Goal: Information Seeking & Learning: Learn about a topic

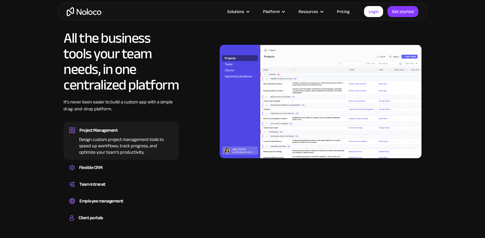
scroll to position [548, 0]
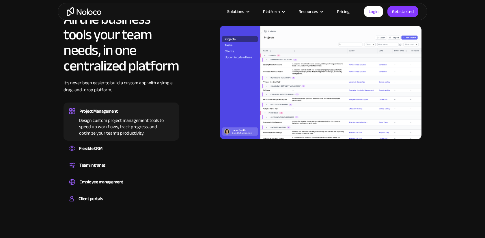
click at [130, 124] on div "Design custom project management tools to speed up workflows, track progress, a…" at bounding box center [121, 125] width 104 height 21
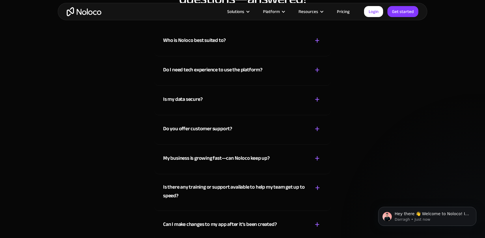
scroll to position [3212, 0]
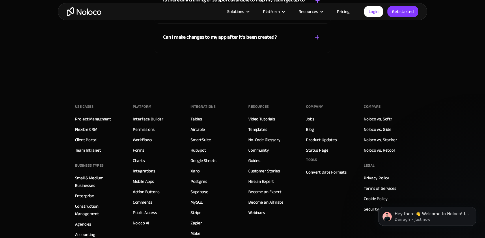
click at [91, 117] on link "Project Managment" at bounding box center [93, 119] width 36 height 8
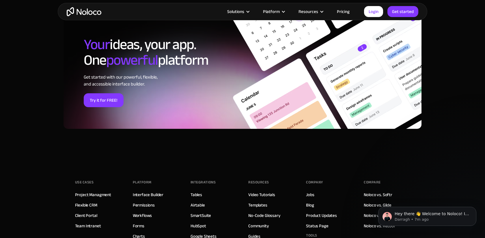
scroll to position [1872, 0]
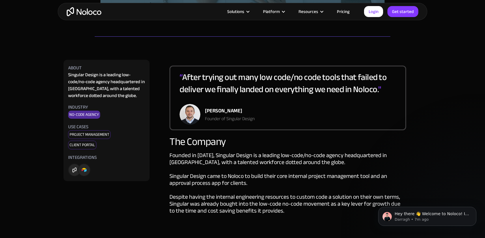
scroll to position [259, 0]
drag, startPoint x: 68, startPoint y: 134, endPoint x: 113, endPoint y: 133, distance: 44.7
click at [113, 133] on div "About Singular Design is a leading low-code/no-code agency headquartered in Gua…" at bounding box center [106, 119] width 86 height 121
copy div "Project Management"
click at [221, 170] on link "Founded in 2011, Singular Design is a leading low-code/no-code agency headquart…" at bounding box center [284, 182] width 231 height 66
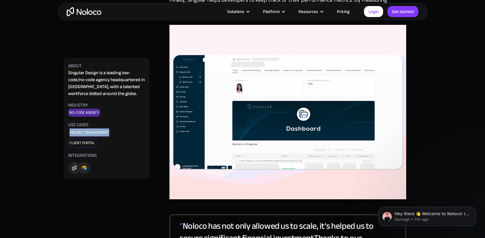
scroll to position [1068, 0]
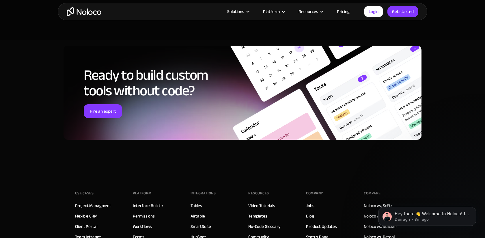
scroll to position [2088, 0]
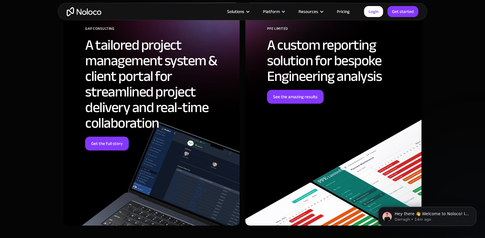
scroll to position [1480, 0]
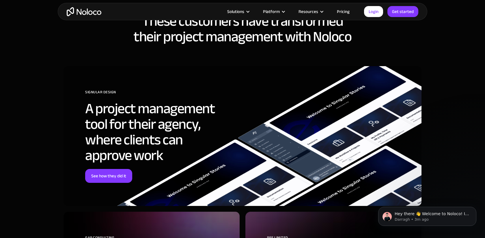
scroll to position [1623, 0]
